Goal: Task Accomplishment & Management: Complete application form

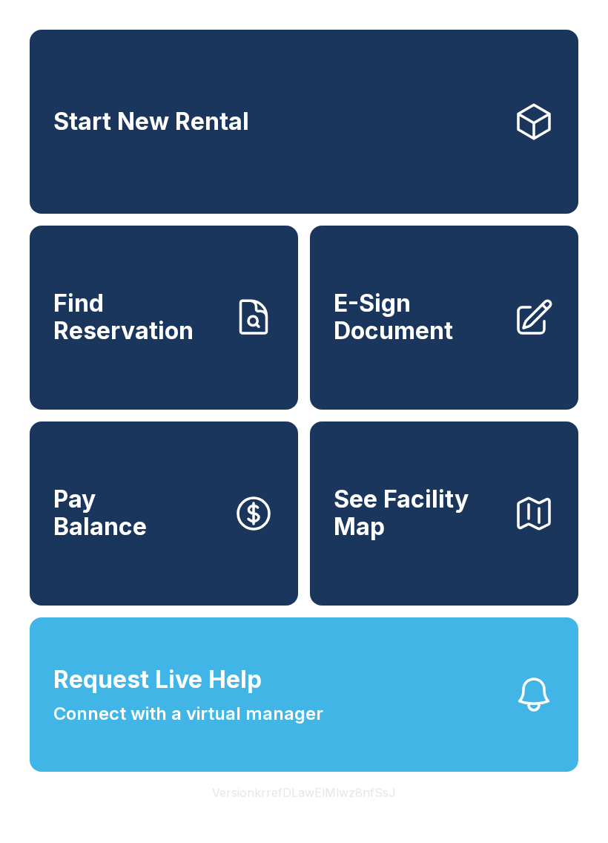
click at [422, 339] on span "E-Sign Document" at bounding box center [418, 317] width 168 height 54
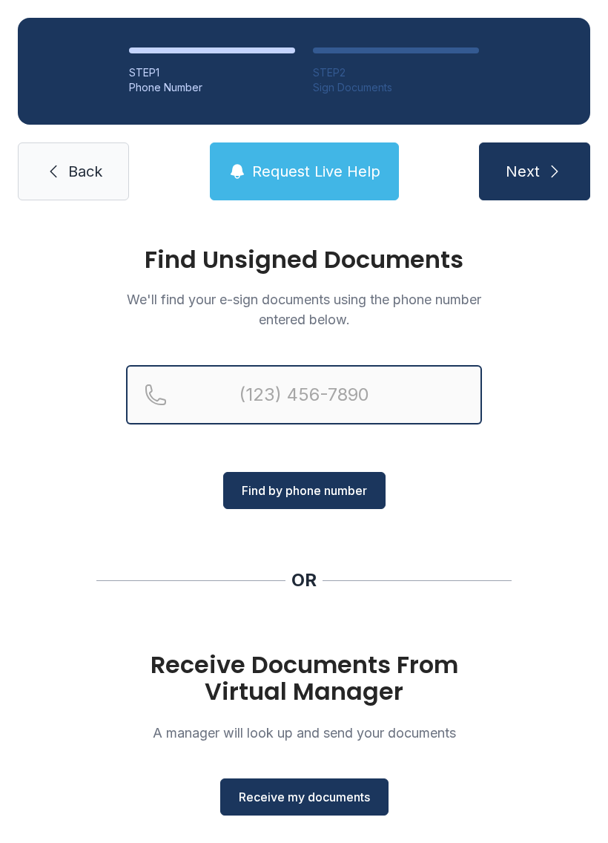
click at [271, 397] on input "Reservation phone number" at bounding box center [304, 394] width 356 height 59
type input "[PHONE_NUMBER]"
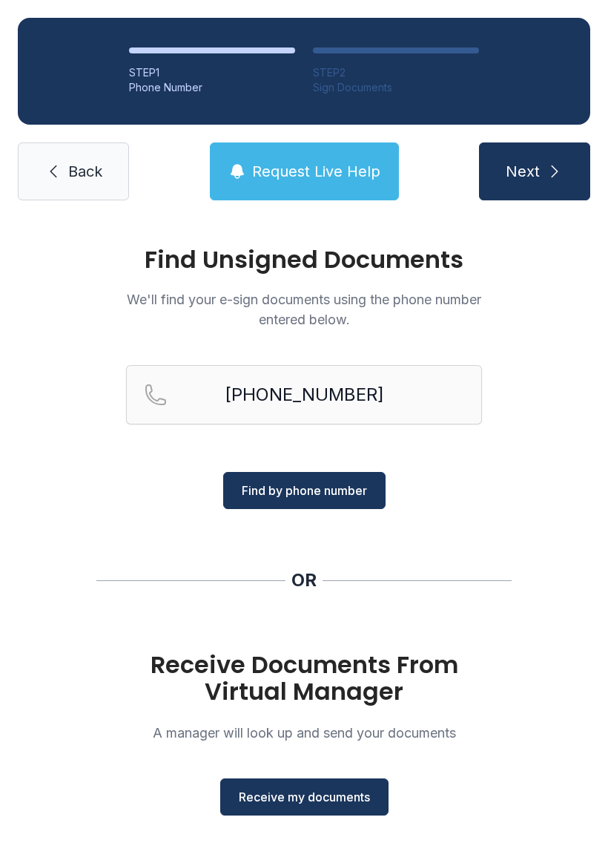
click at [314, 493] on span "Find by phone number" at bounding box center [304, 490] width 125 height 18
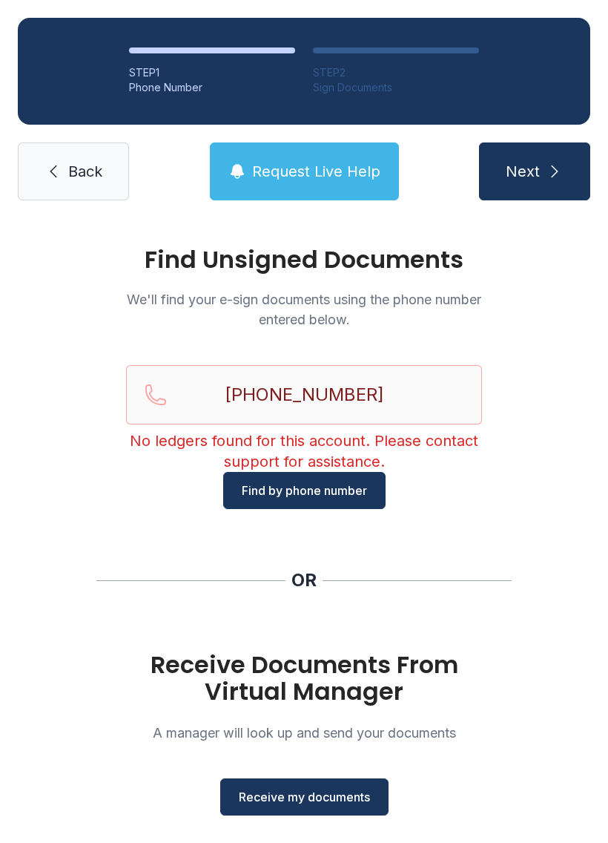
click at [80, 179] on span "Back" at bounding box center [85, 171] width 34 height 21
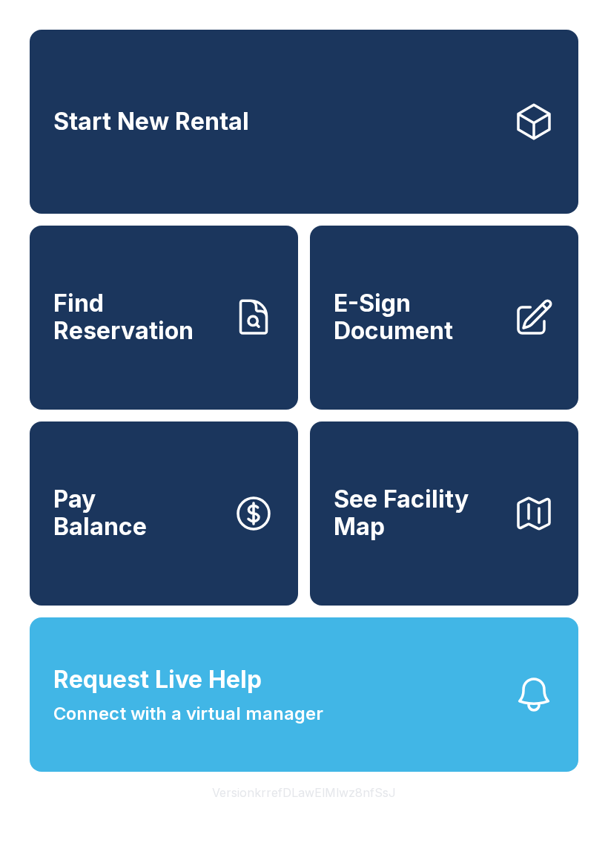
click at [151, 344] on span "Find Reservation" at bounding box center [137, 317] width 168 height 54
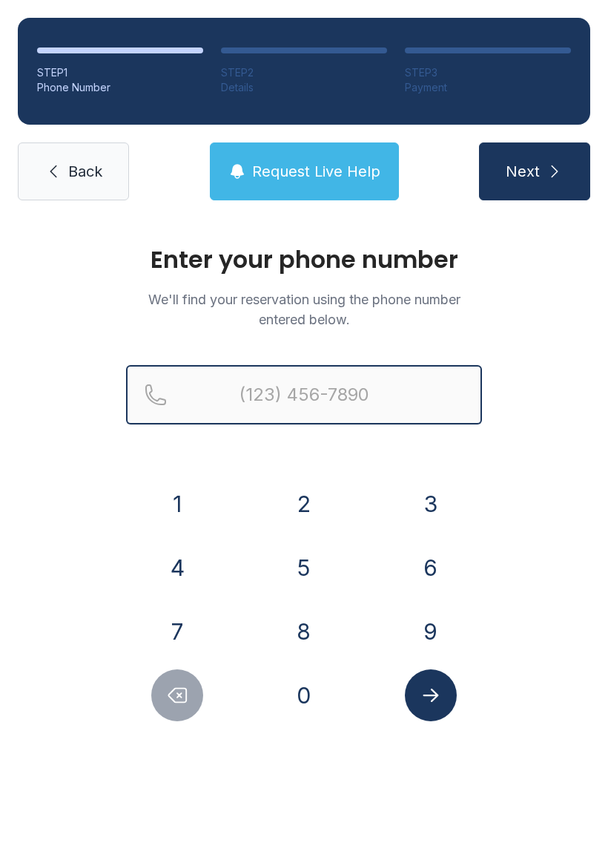
click at [277, 388] on input "Reservation phone number" at bounding box center [304, 394] width 356 height 59
type input "[PHONE_NUMBER]"
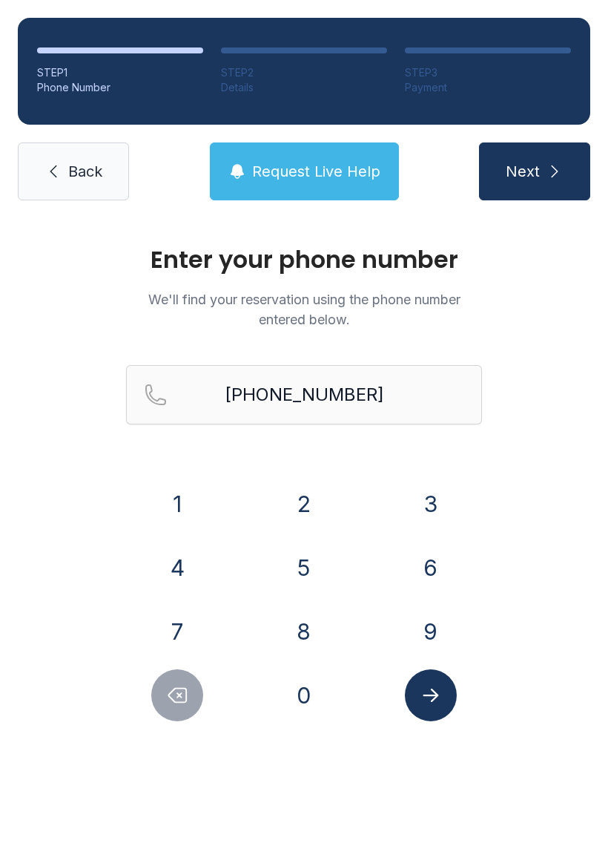
click at [553, 169] on icon "submit" at bounding box center [555, 171] width 18 height 18
select select "**"
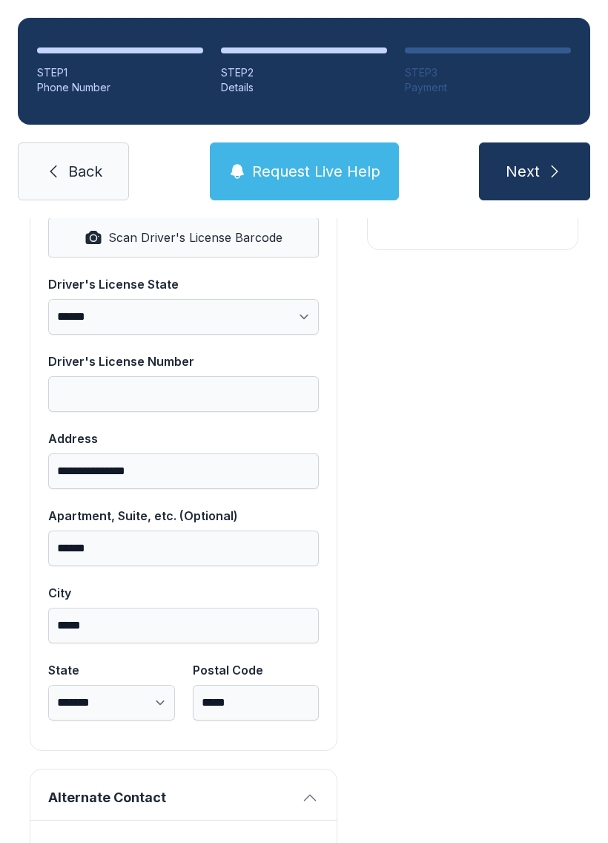
scroll to position [666, 0]
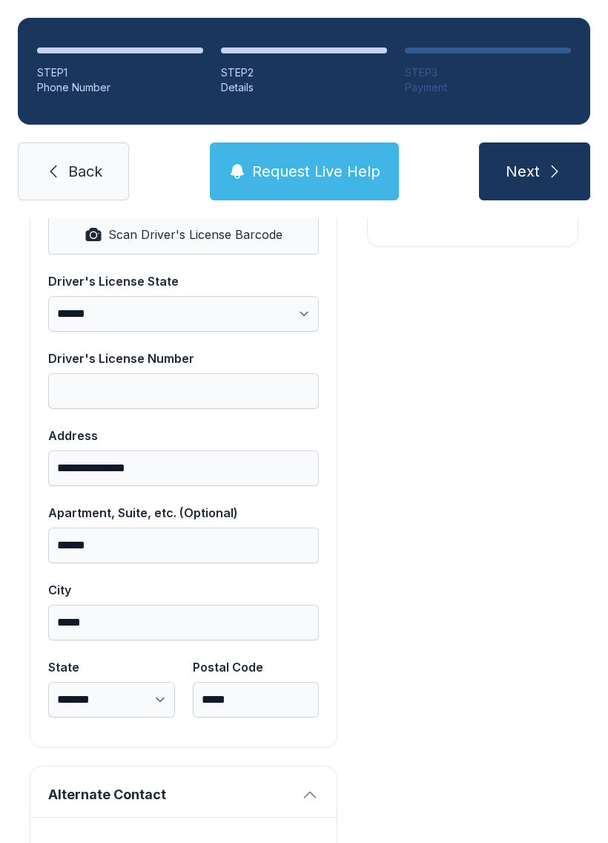
click at [145, 237] on span "Scan Driver's License Barcode" at bounding box center [195, 234] width 174 height 18
select select "**"
type input "**********"
type input "*****"
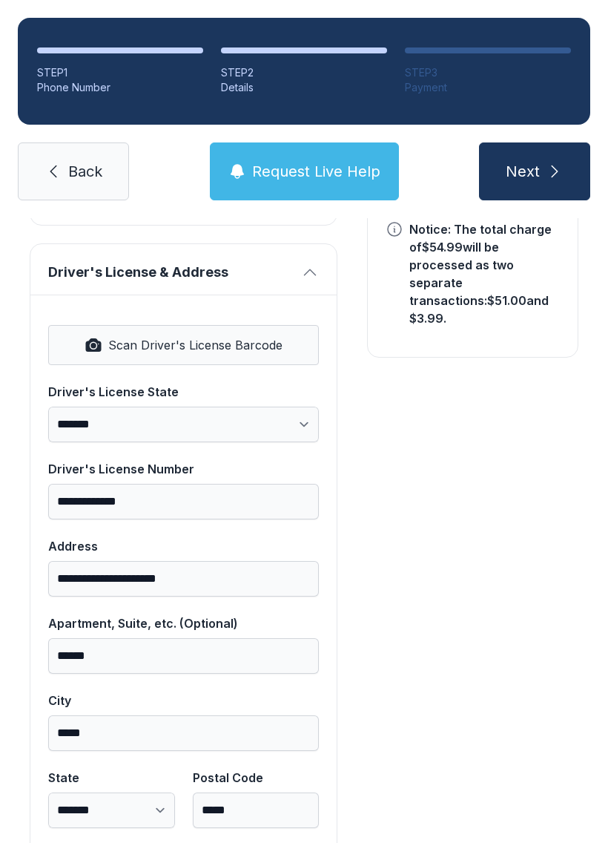
scroll to position [556, 0]
click at [546, 170] on icon "submit" at bounding box center [555, 171] width 18 height 18
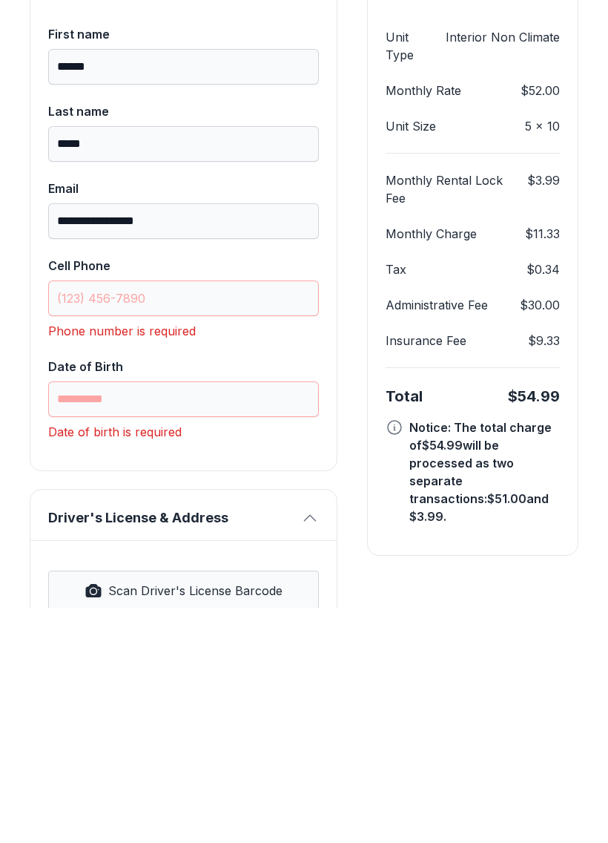
scroll to position [95, 0]
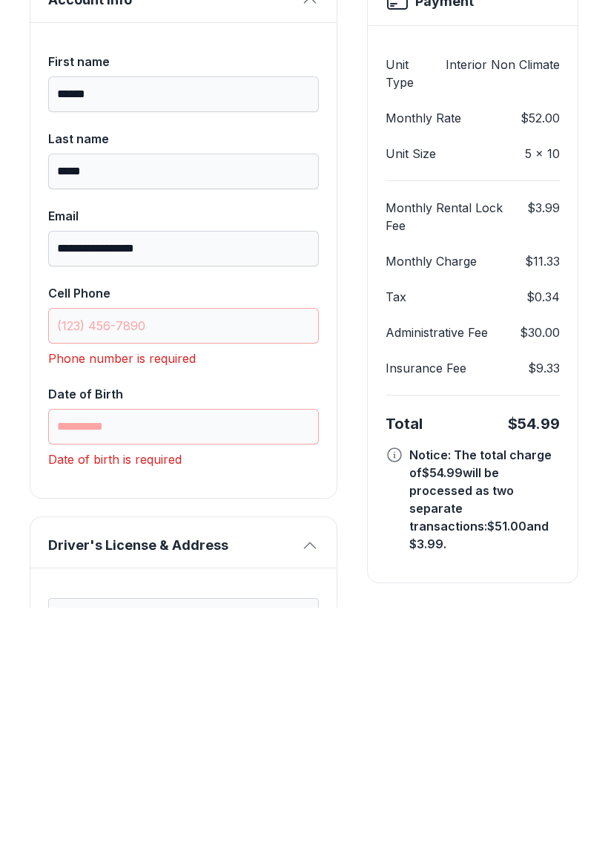
type input "**********"
click at [113, 543] on input "Cell Phone" at bounding box center [183, 561] width 271 height 36
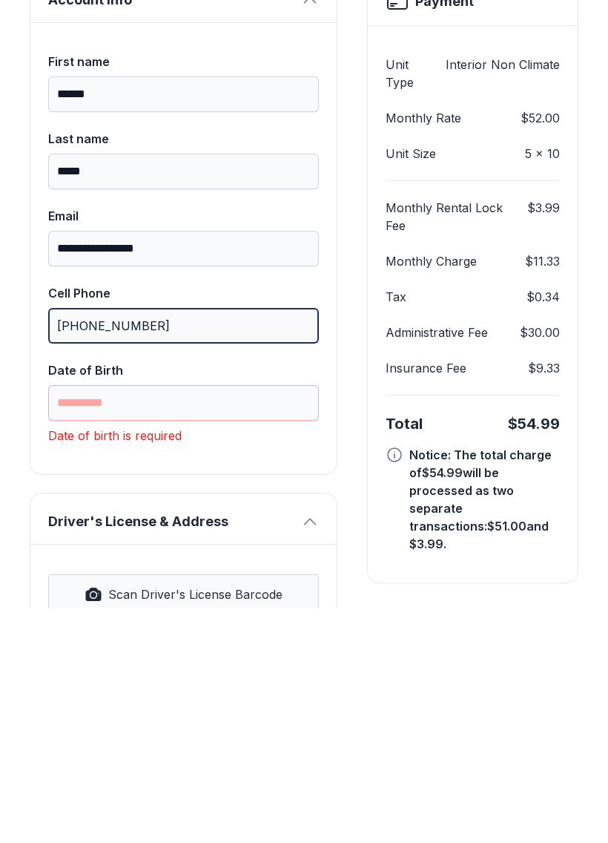
type input "[PHONE_NUMBER]"
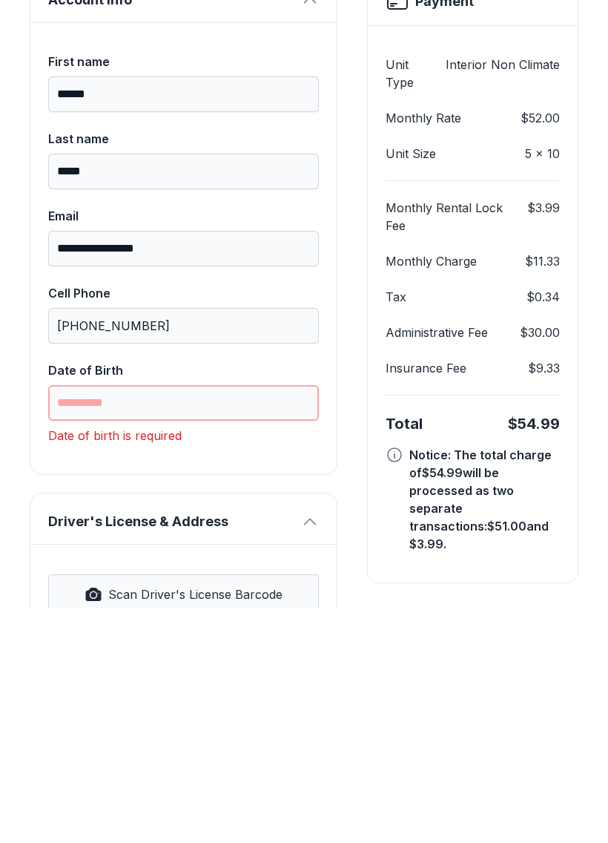
click at [125, 620] on input "Date of Birth" at bounding box center [183, 638] width 271 height 36
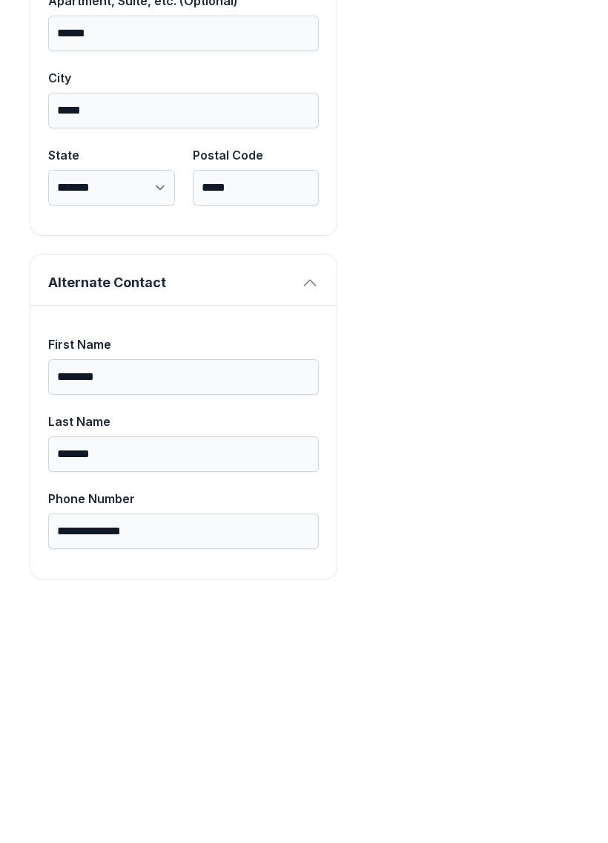
scroll to position [941, 0]
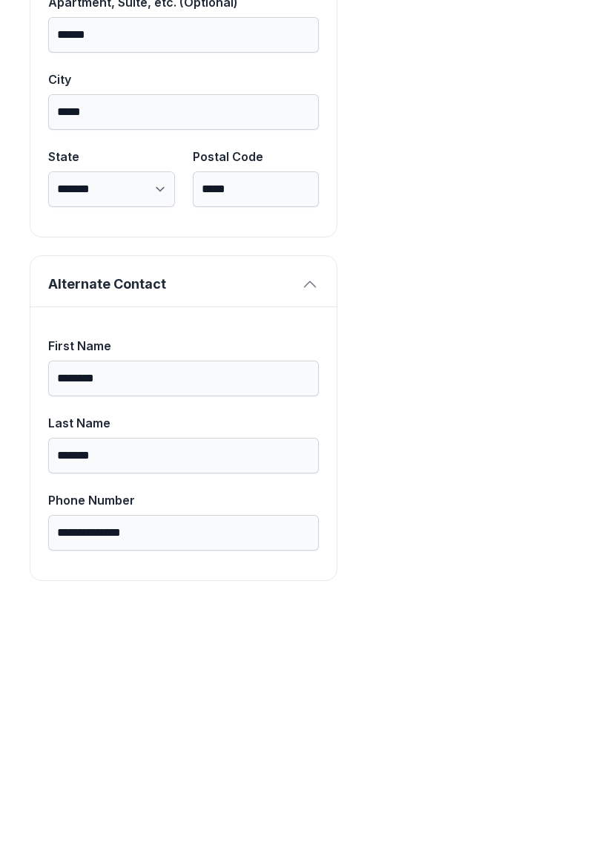
type input "**********"
click at [534, 142] on button "Next" at bounding box center [534, 171] width 111 height 58
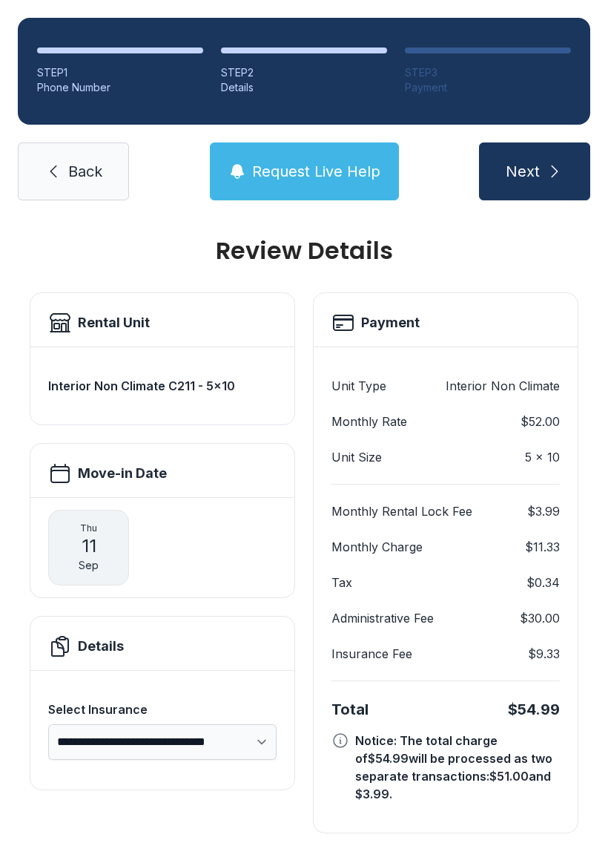
scroll to position [8, 0]
click at [550, 162] on icon "submit" at bounding box center [555, 171] width 18 height 18
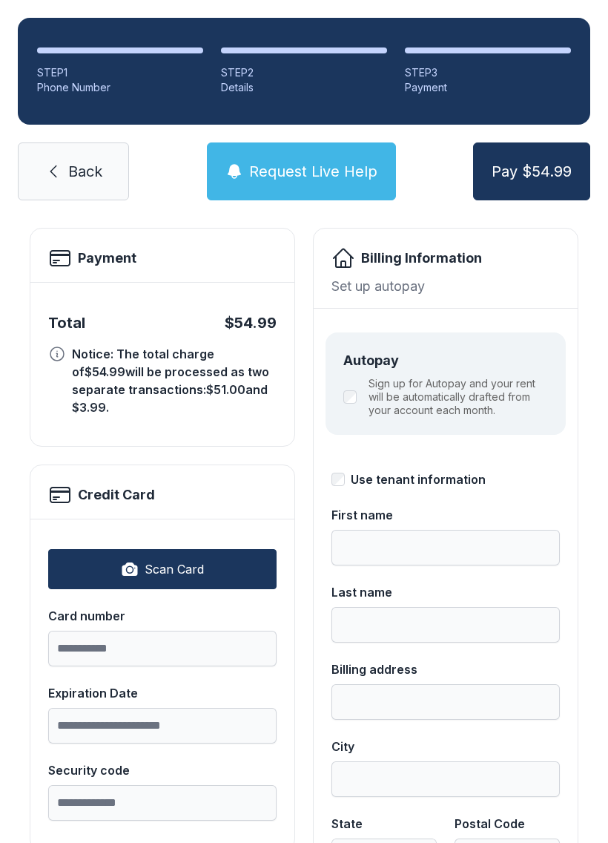
scroll to position [78, 0]
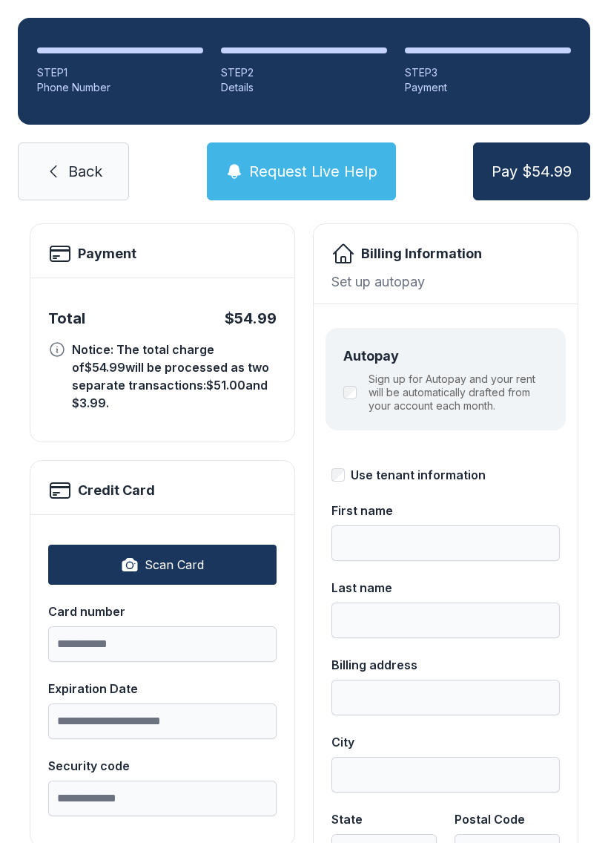
click at [86, 162] on span "Back" at bounding box center [85, 171] width 34 height 21
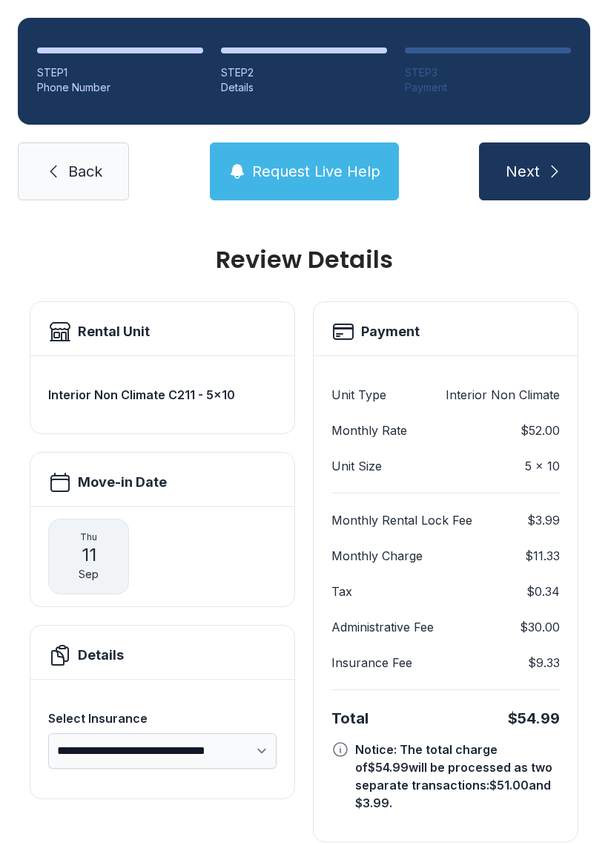
click at [56, 159] on link "Back" at bounding box center [73, 171] width 111 height 58
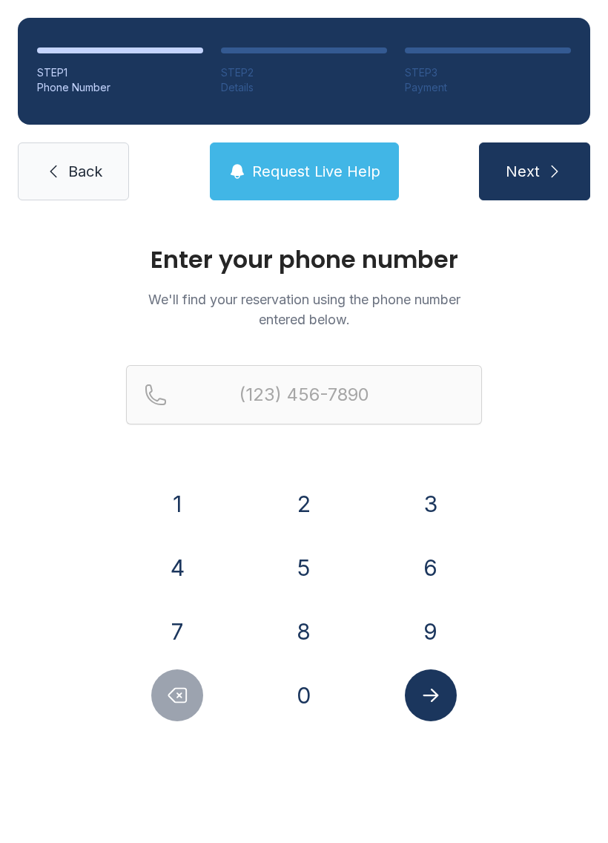
click at [72, 189] on link "Back" at bounding box center [73, 171] width 111 height 58
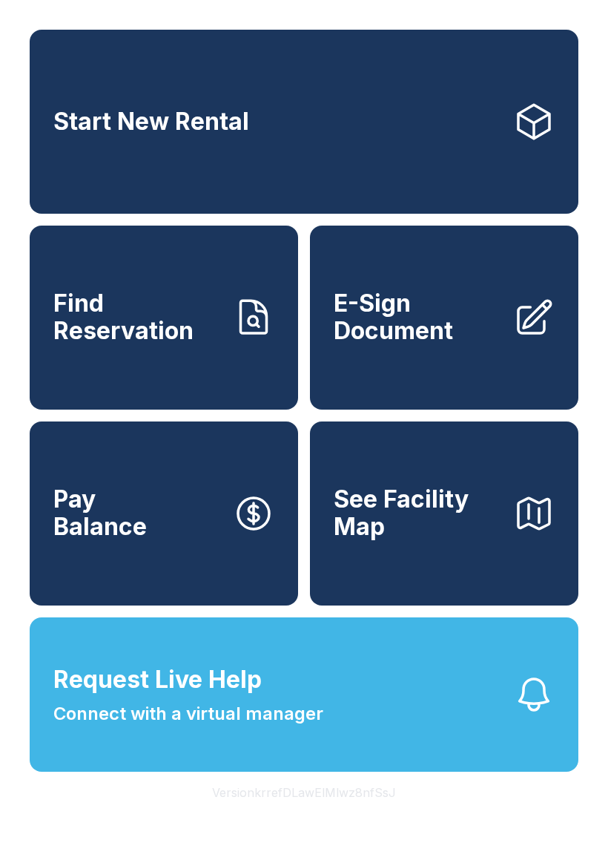
click at [422, 341] on span "E-Sign Document" at bounding box center [418, 317] width 168 height 54
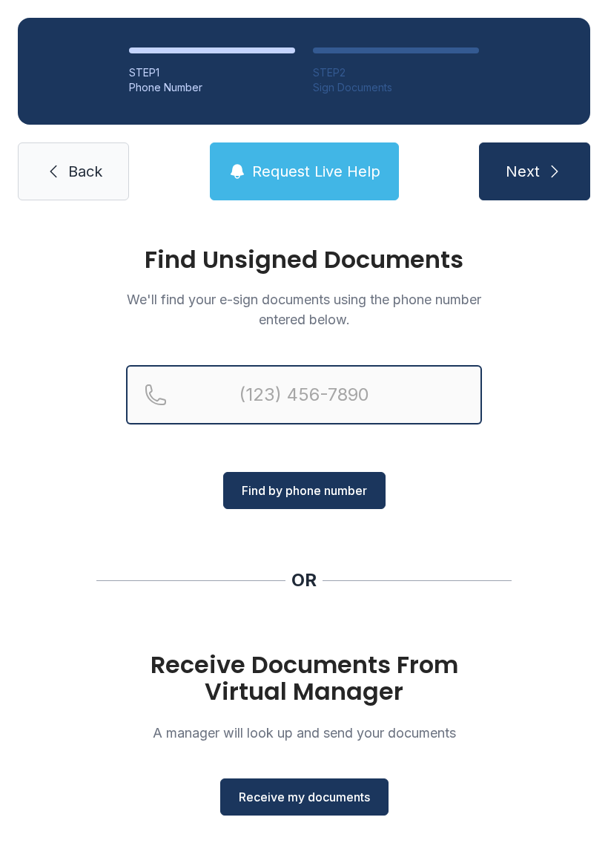
click at [215, 391] on input "Reservation phone number" at bounding box center [304, 394] width 356 height 59
type input "[PHONE_NUMBER]"
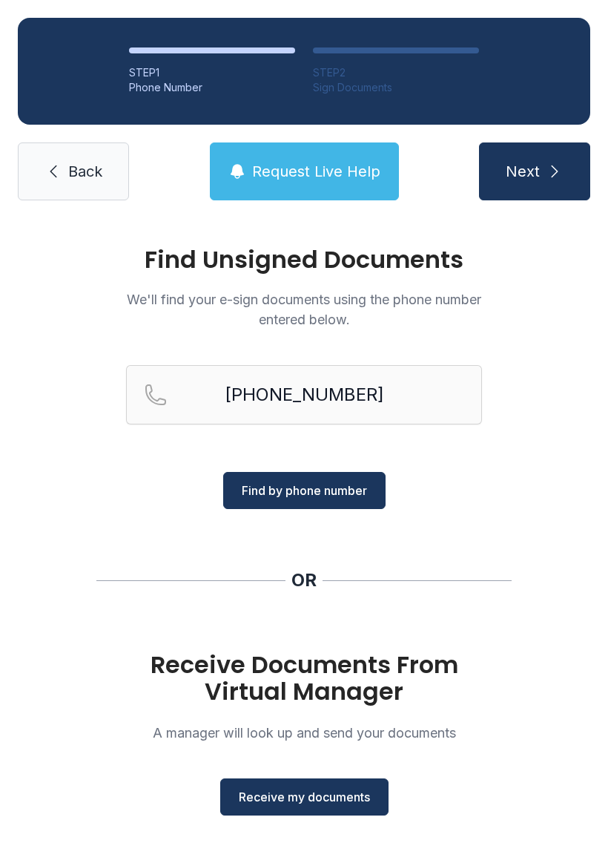
click at [289, 486] on span "Find by phone number" at bounding box center [304, 490] width 125 height 18
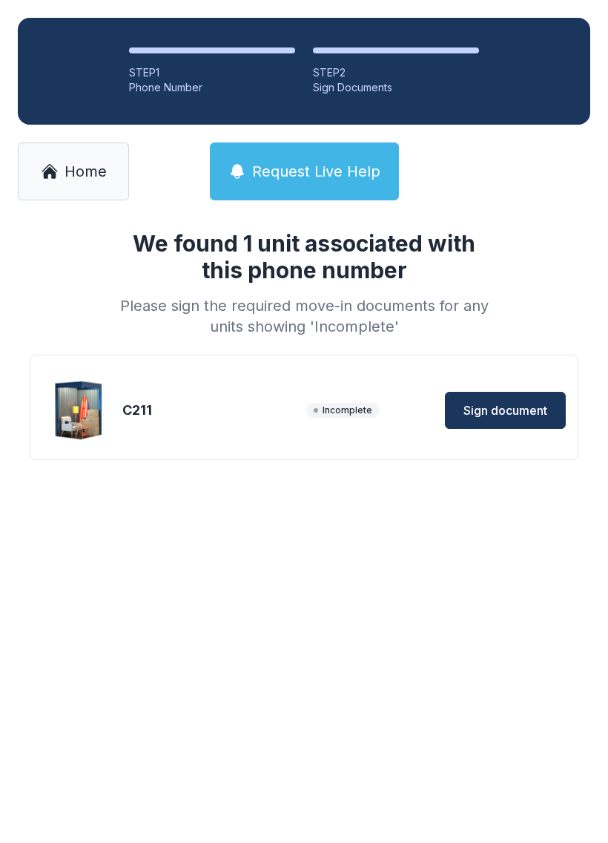
click at [502, 413] on span "Sign document" at bounding box center [506, 410] width 84 height 18
click at [66, 166] on span "Home" at bounding box center [86, 171] width 42 height 21
